Goal: Navigation & Orientation: Find specific page/section

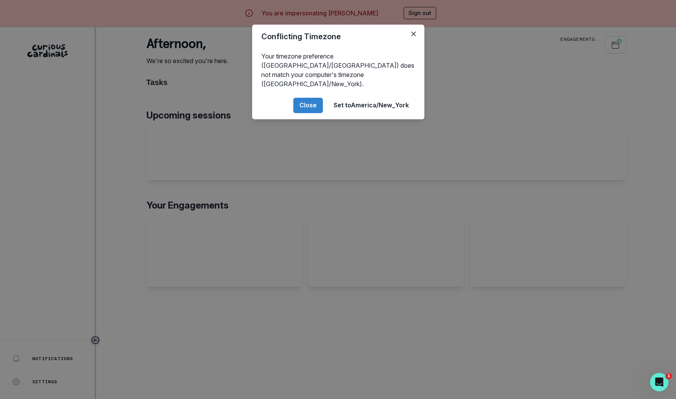
click at [237, 175] on div "Conflicting Timezone Your timezone preference (America/[GEOGRAPHIC_DATA]) does …" at bounding box center [338, 199] width 676 height 399
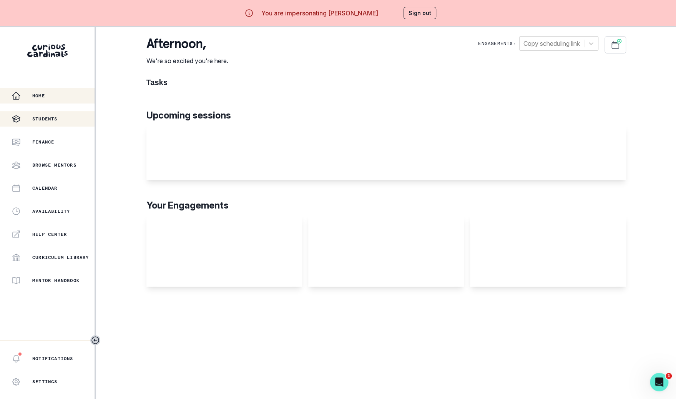
click at [60, 121] on div "Students" at bounding box center [53, 118] width 83 height 9
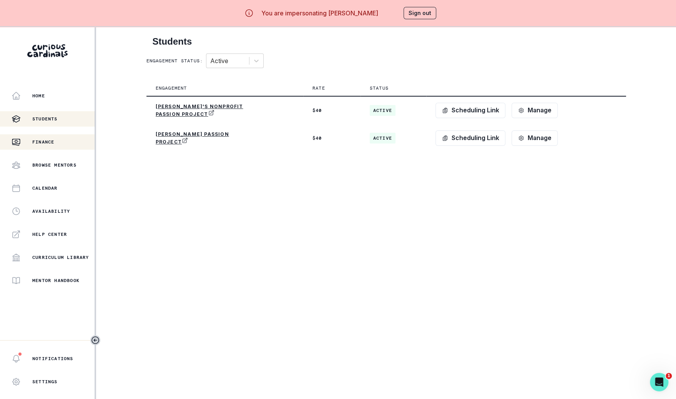
click at [69, 147] on button "Finance" at bounding box center [47, 141] width 95 height 15
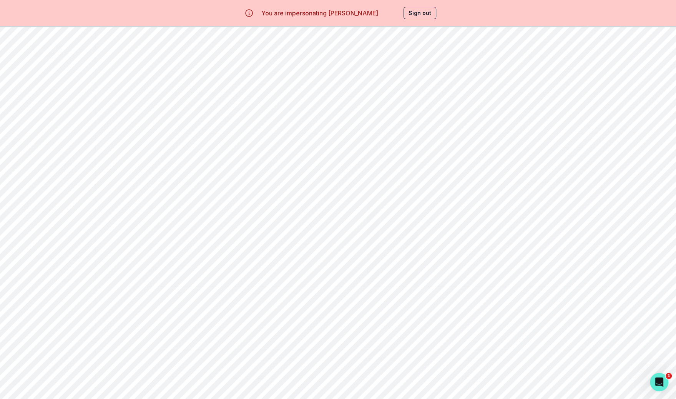
scroll to position [308, 0]
click at [65, 92] on div "Home" at bounding box center [53, 95] width 83 height 9
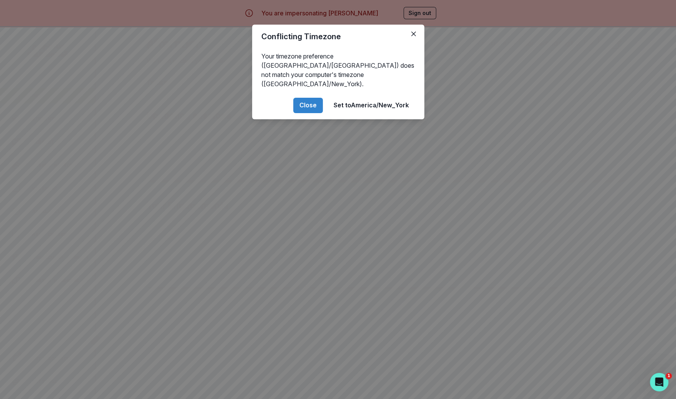
click at [268, 187] on div "Conflicting Timezone Your timezone preference (America/[GEOGRAPHIC_DATA]) does …" at bounding box center [338, 199] width 676 height 399
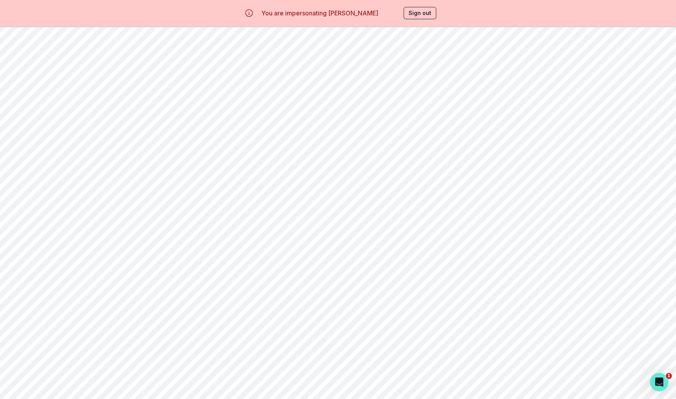
click at [82, 119] on div "Students" at bounding box center [53, 118] width 83 height 9
click at [181, 107] on p "[PERSON_NAME]'s Nonprofit Passion Project" at bounding box center [202, 110] width 92 height 14
click at [297, 76] on button "Milestones" at bounding box center [280, 73] width 72 height 15
click at [426, 75] on button "Student Profile" at bounding box center [422, 73] width 72 height 15
click at [347, 75] on button "Artifacts" at bounding box center [351, 73] width 72 height 15
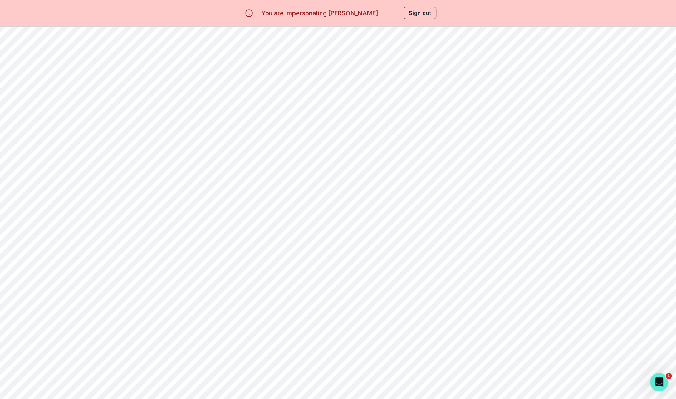
click at [288, 73] on button "Milestones" at bounding box center [280, 73] width 72 height 15
click at [376, 80] on div "Engagement Milestones All of these milestones will appear on your mentee's enga…" at bounding box center [386, 131] width 568 height 103
click at [423, 10] on button "Sign out" at bounding box center [420, 13] width 33 height 12
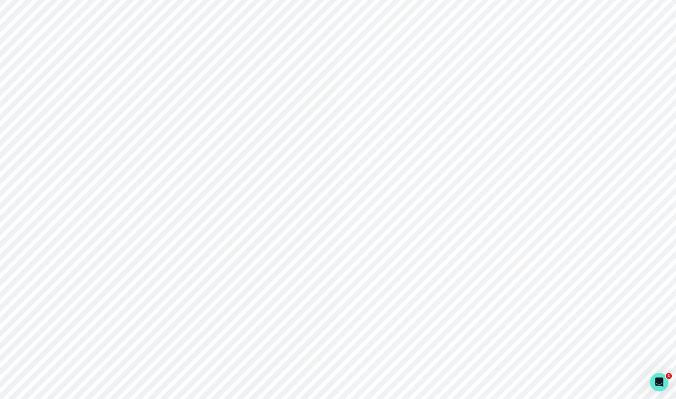
click at [464, 142] on div "Sign in with Google" at bounding box center [507, 136] width 138 height 9
